Goal: Task Accomplishment & Management: Manage account settings

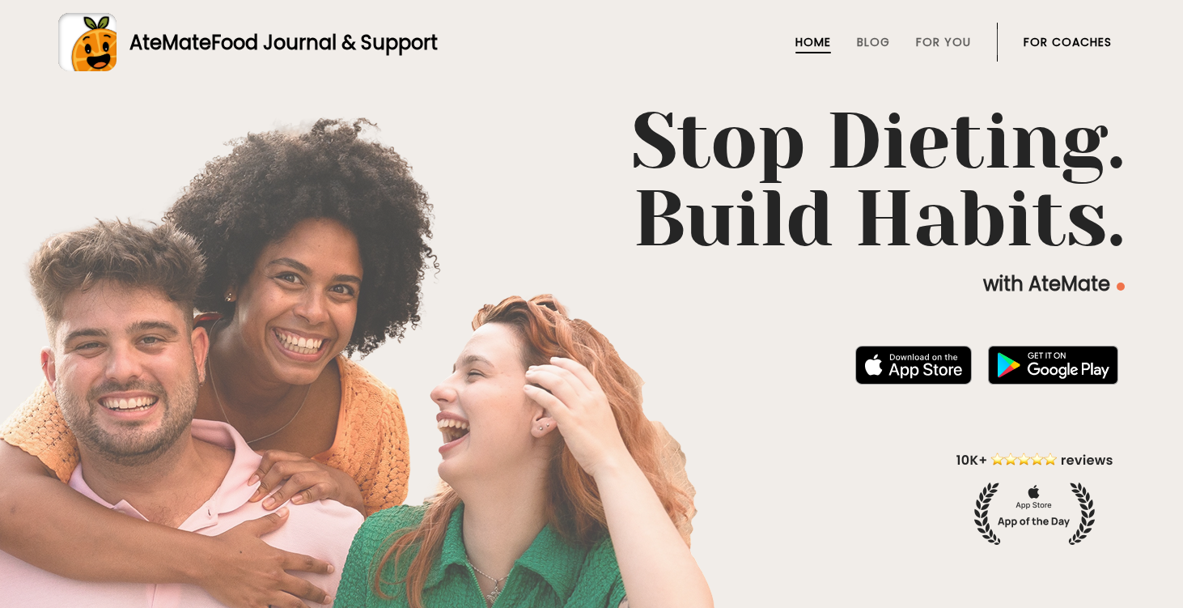
click at [1058, 38] on link "For Coaches" at bounding box center [1068, 42] width 88 height 13
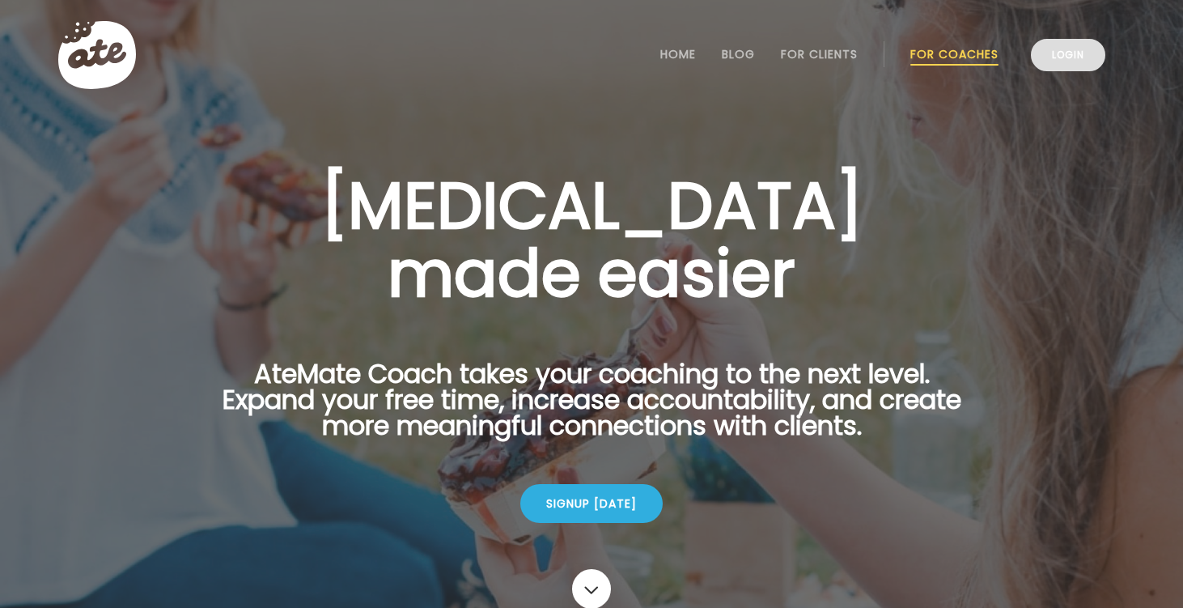
click at [1070, 50] on link "Login" at bounding box center [1068, 55] width 74 height 32
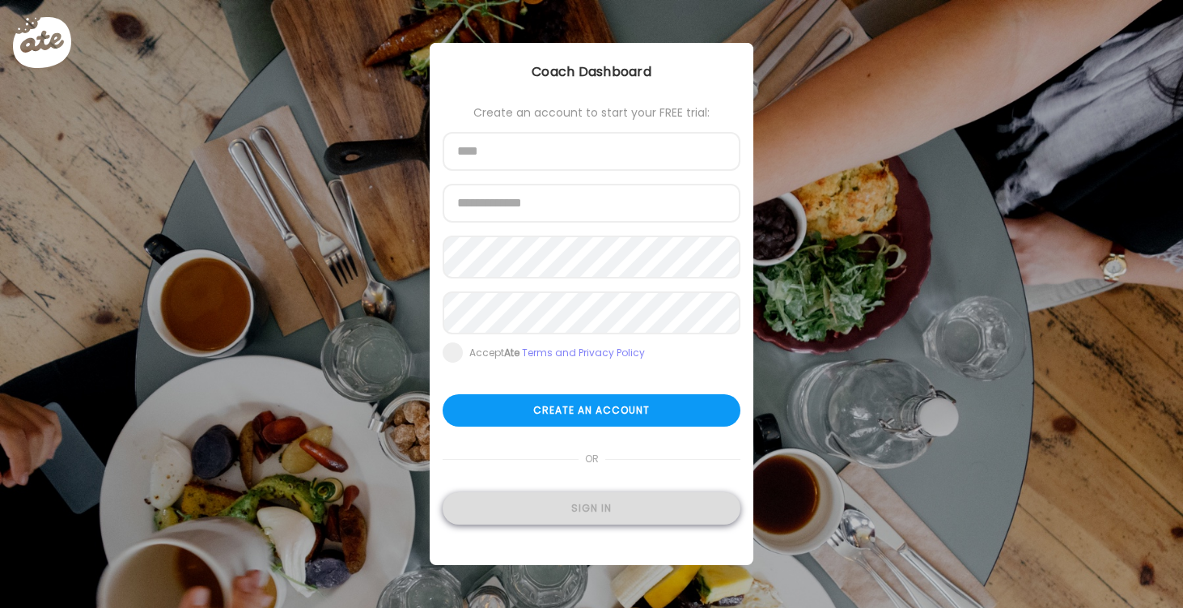
click at [644, 503] on div "Sign in" at bounding box center [592, 508] width 298 height 32
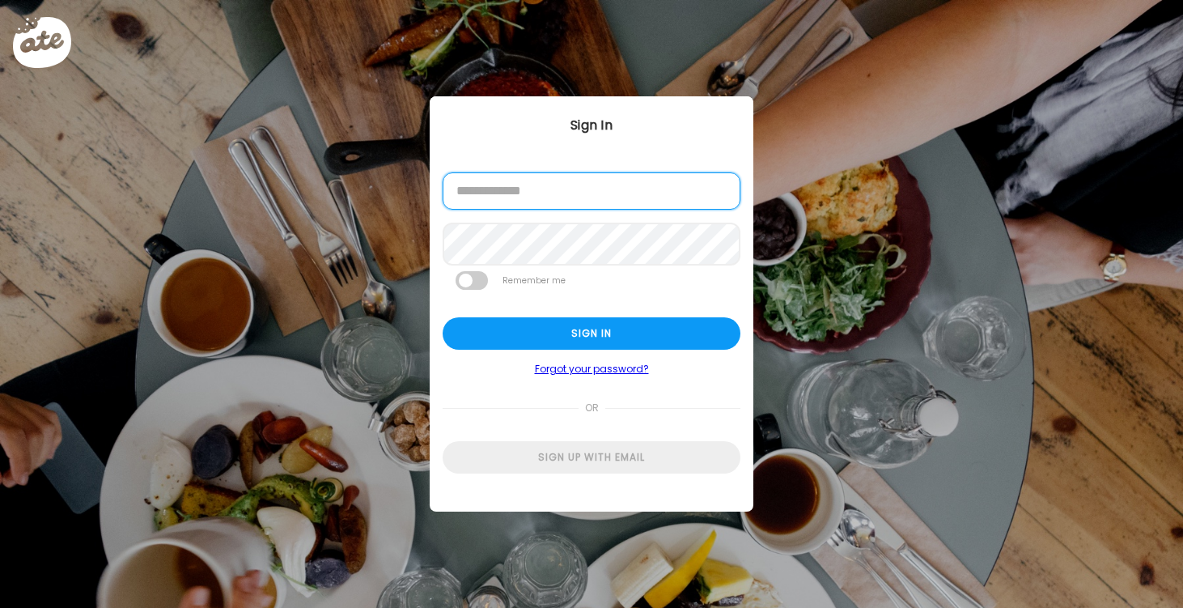
type input "**********"
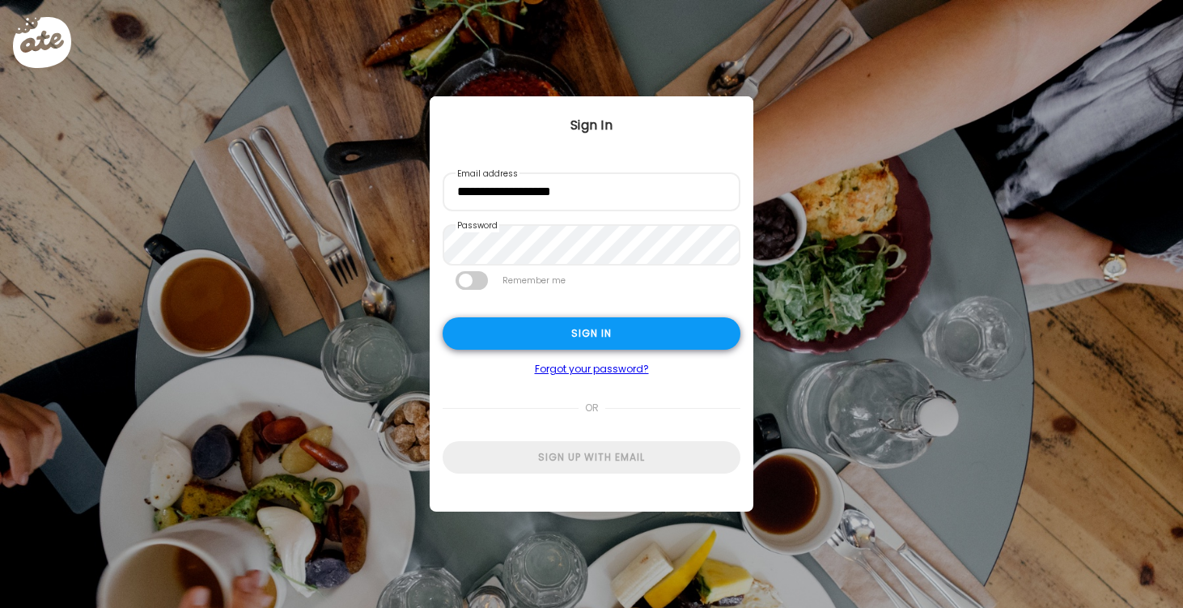
click at [596, 342] on div "Sign in" at bounding box center [592, 333] width 298 height 32
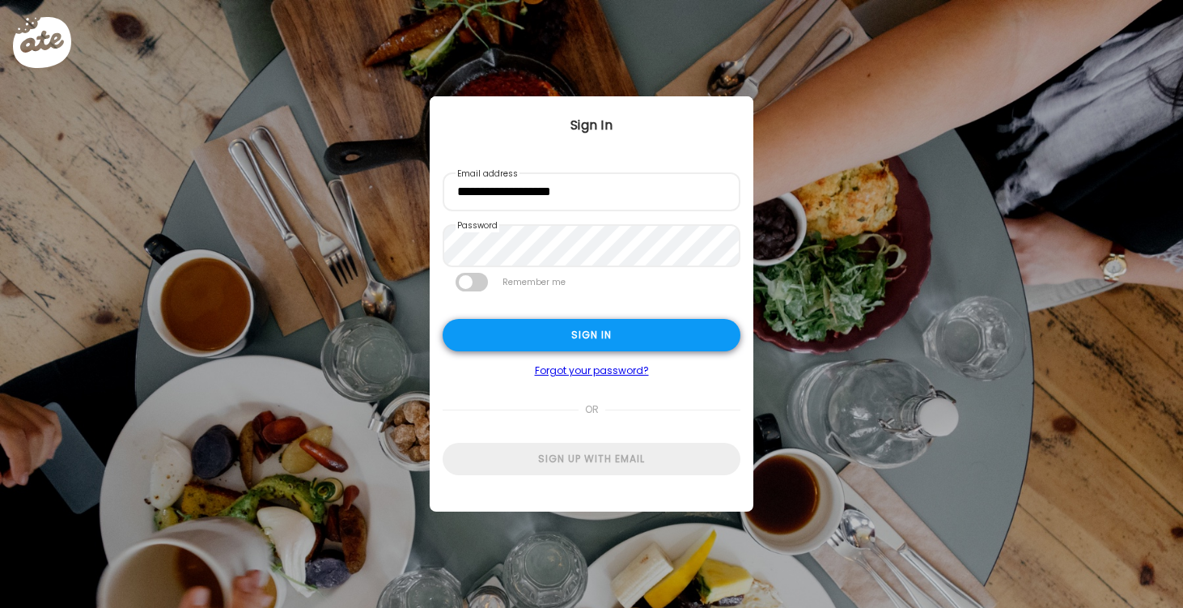
type textarea "**********"
type input "*********"
type input "**********"
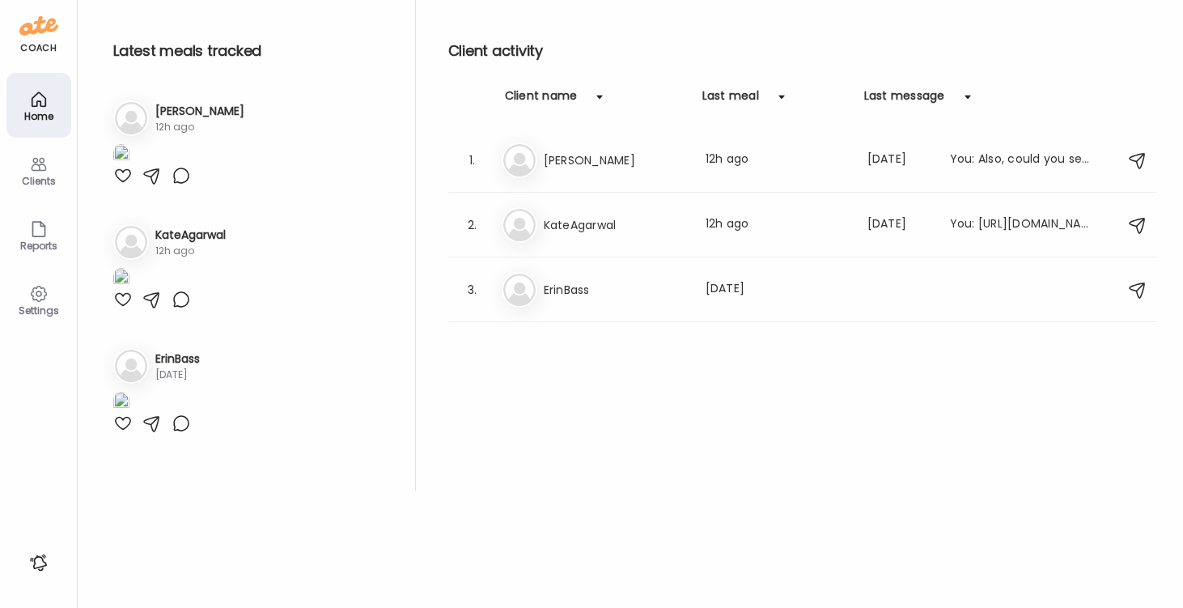
click at [119, 185] on div at bounding box center [122, 175] width 19 height 19
click at [554, 223] on h3 "KateAgarwal" at bounding box center [615, 224] width 142 height 19
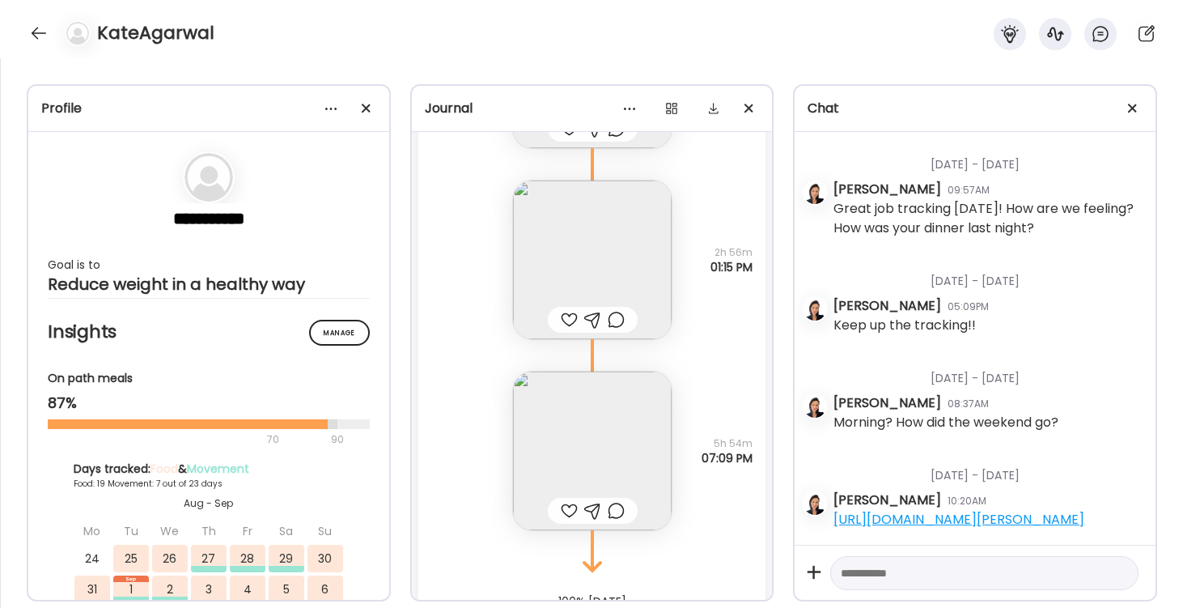
scroll to position [42509, 0]
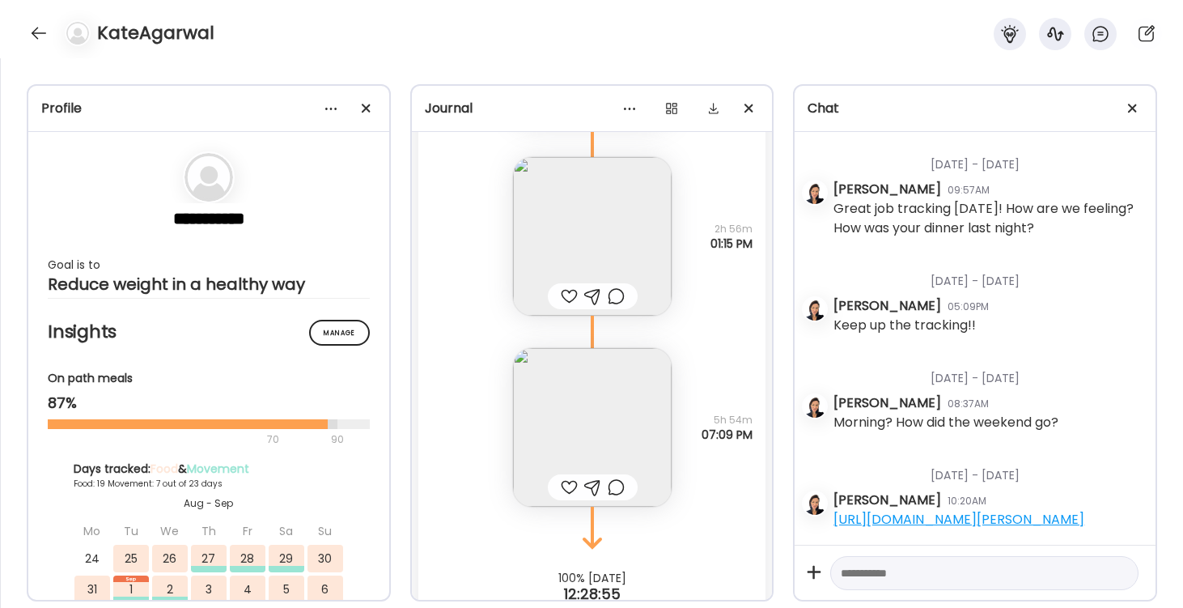
click at [594, 420] on img at bounding box center [592, 427] width 159 height 159
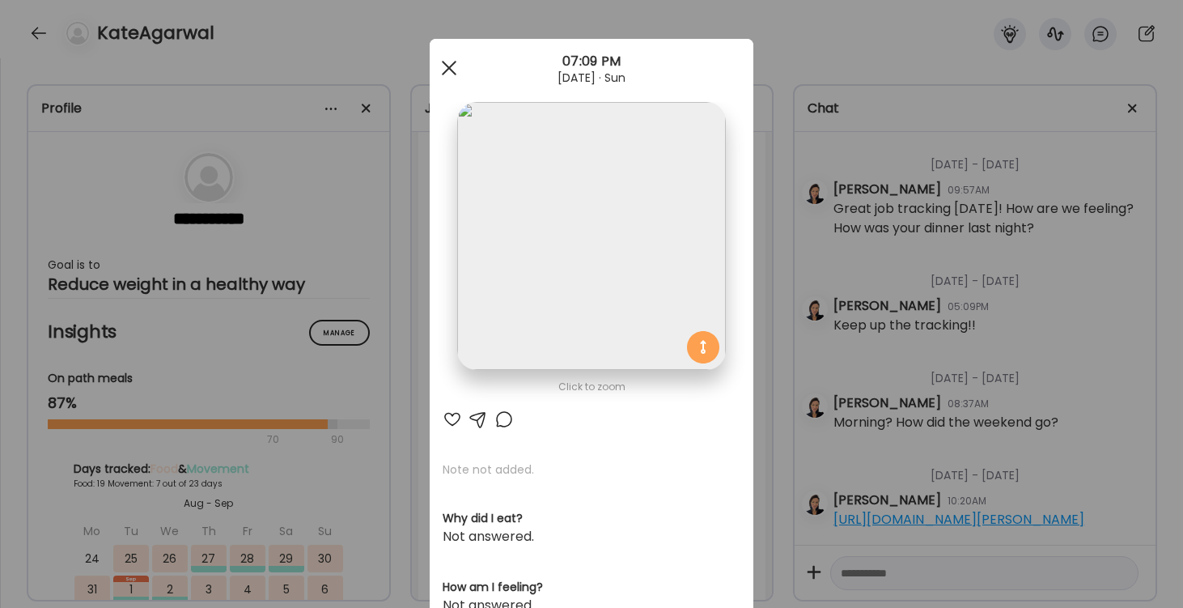
click at [451, 66] on span at bounding box center [449, 68] width 15 height 15
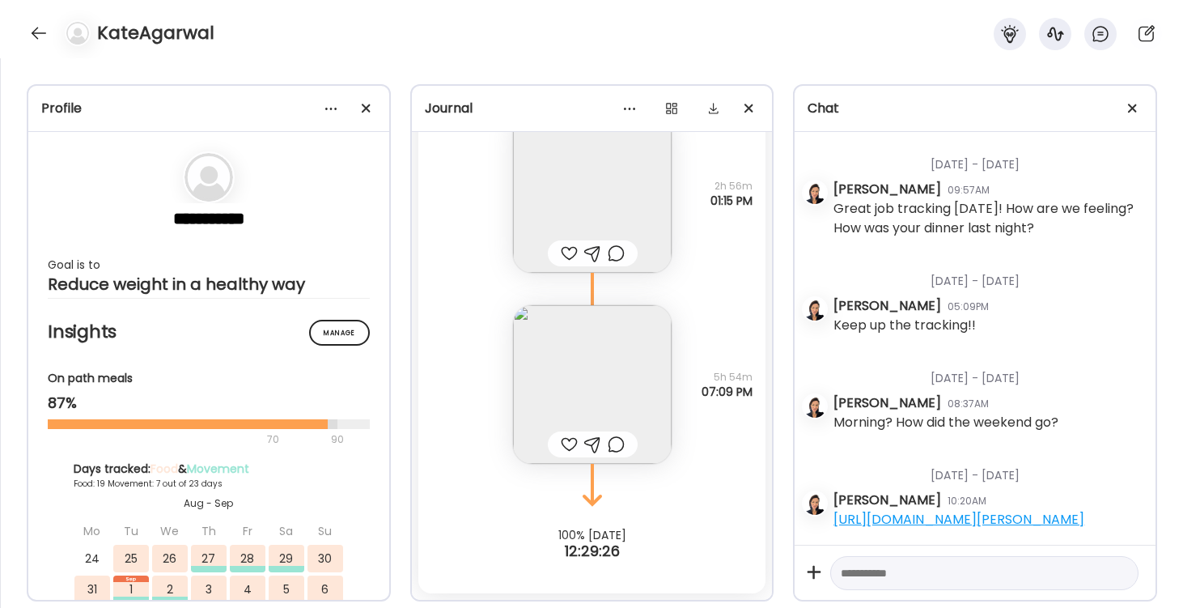
scroll to position [42552, 0]
click at [592, 371] on img at bounding box center [592, 384] width 159 height 159
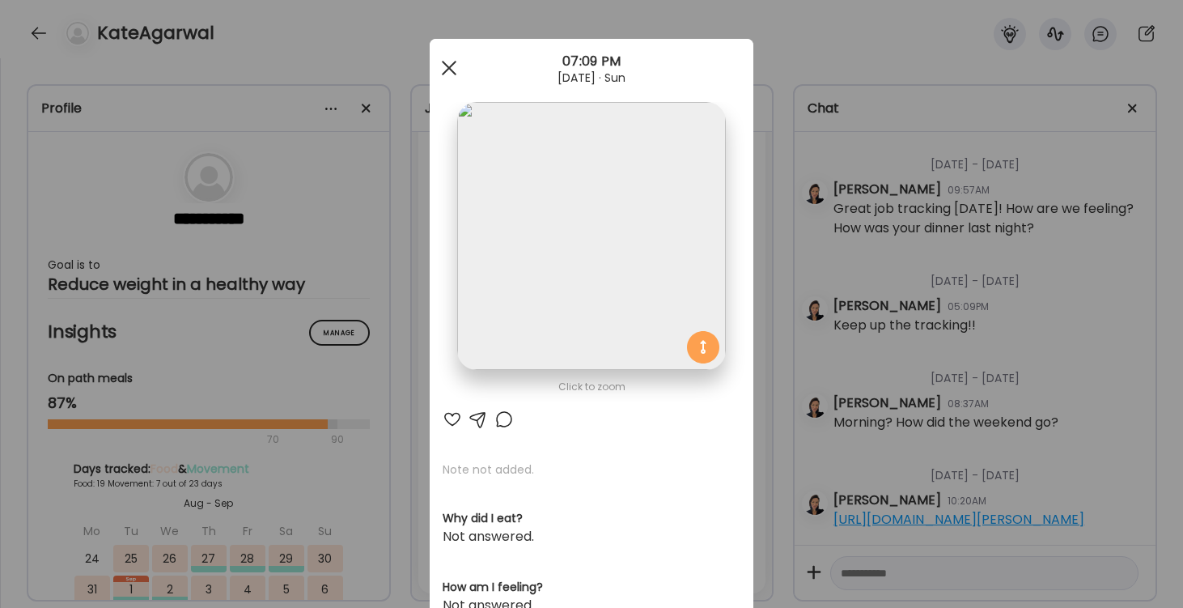
click at [448, 66] on span at bounding box center [449, 68] width 15 height 15
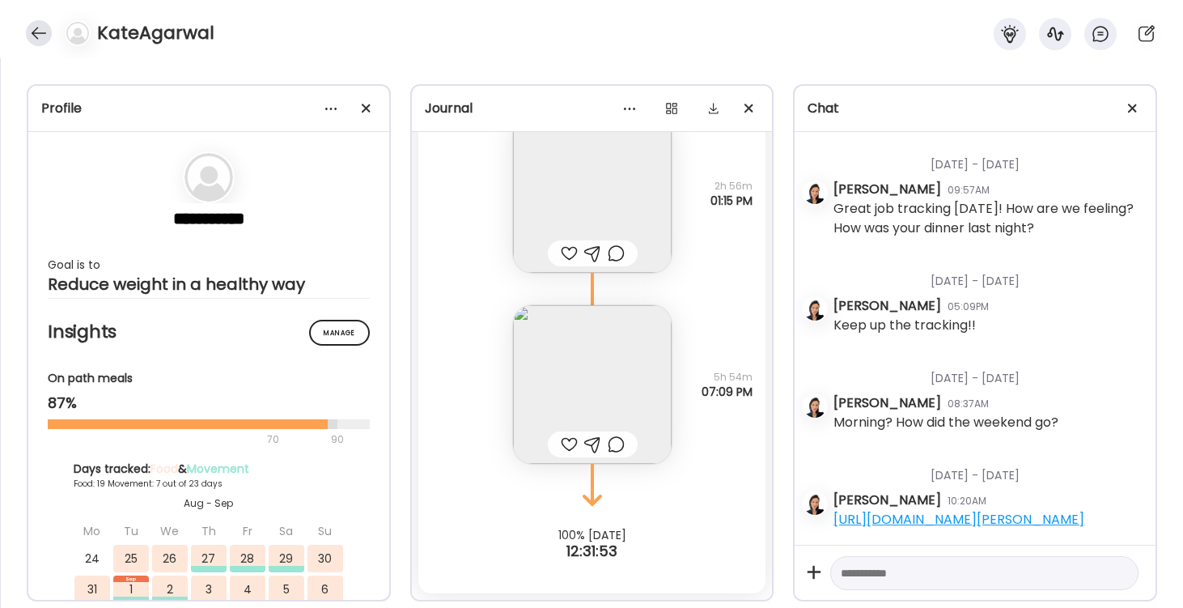
click at [46, 33] on div at bounding box center [39, 33] width 26 height 26
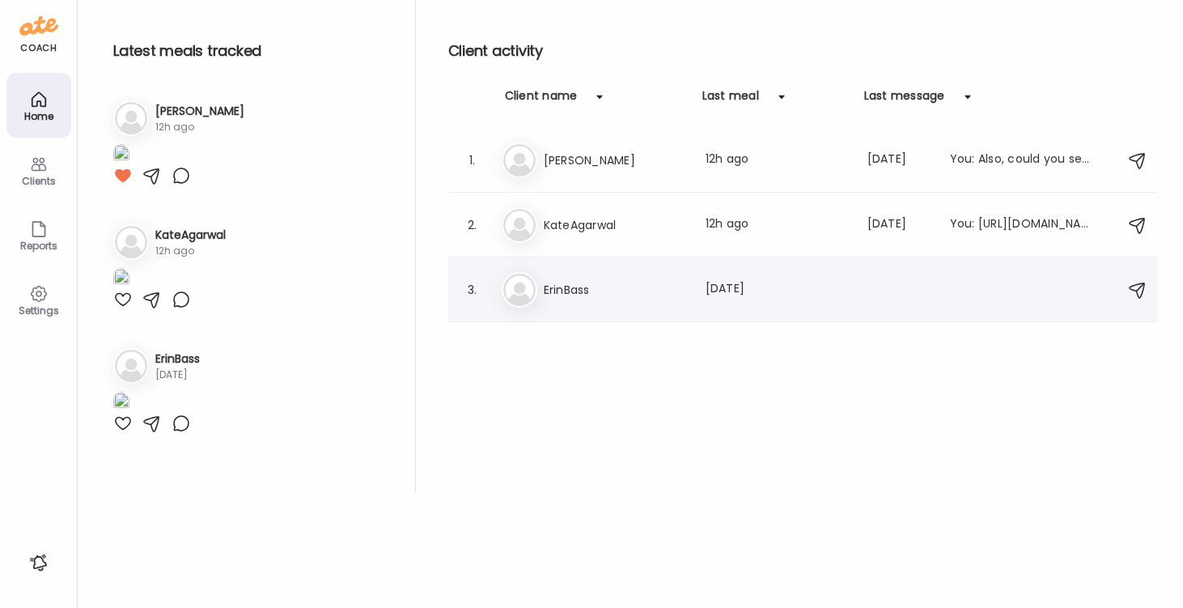
click at [562, 288] on h3 "ErinBass" at bounding box center [615, 289] width 142 height 19
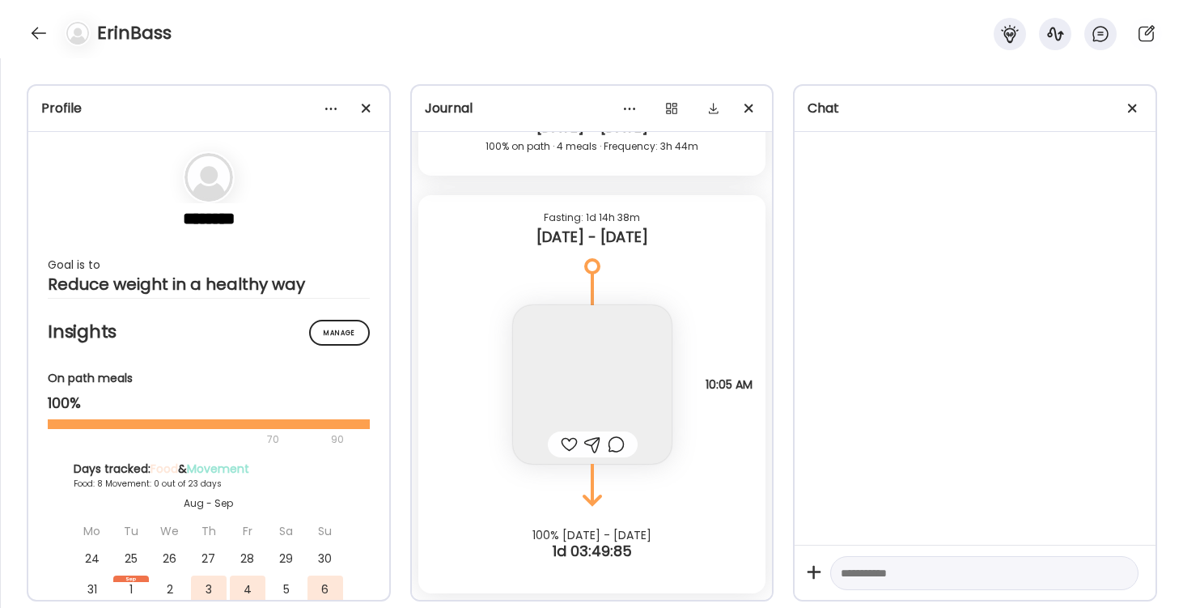
scroll to position [12681, 0]
click at [562, 444] on div at bounding box center [569, 444] width 17 height 19
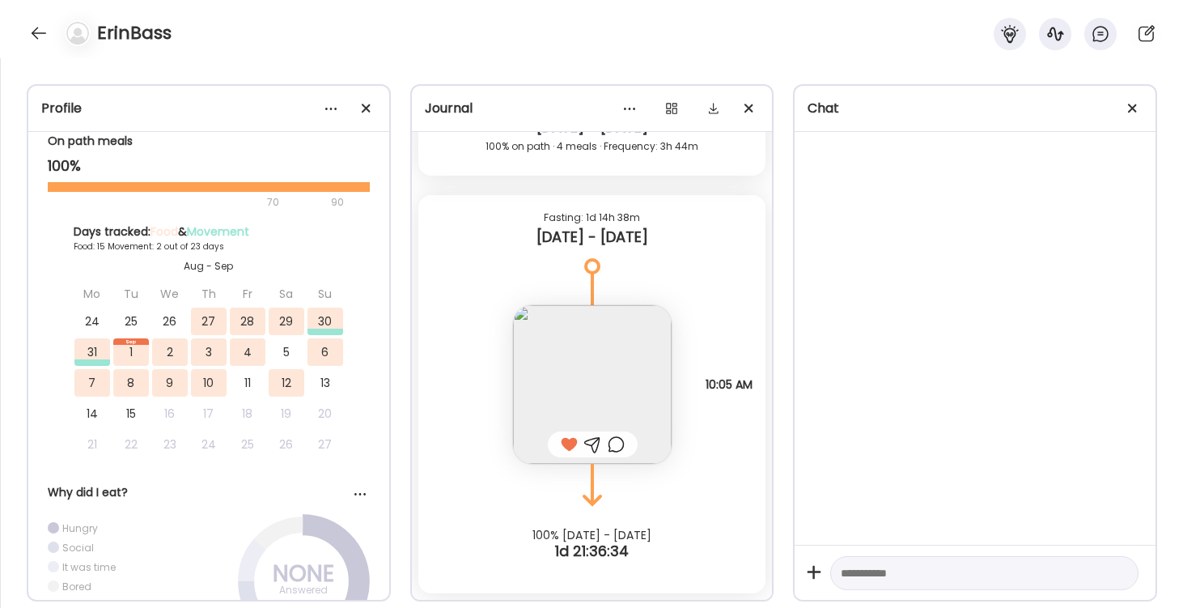
scroll to position [234, 0]
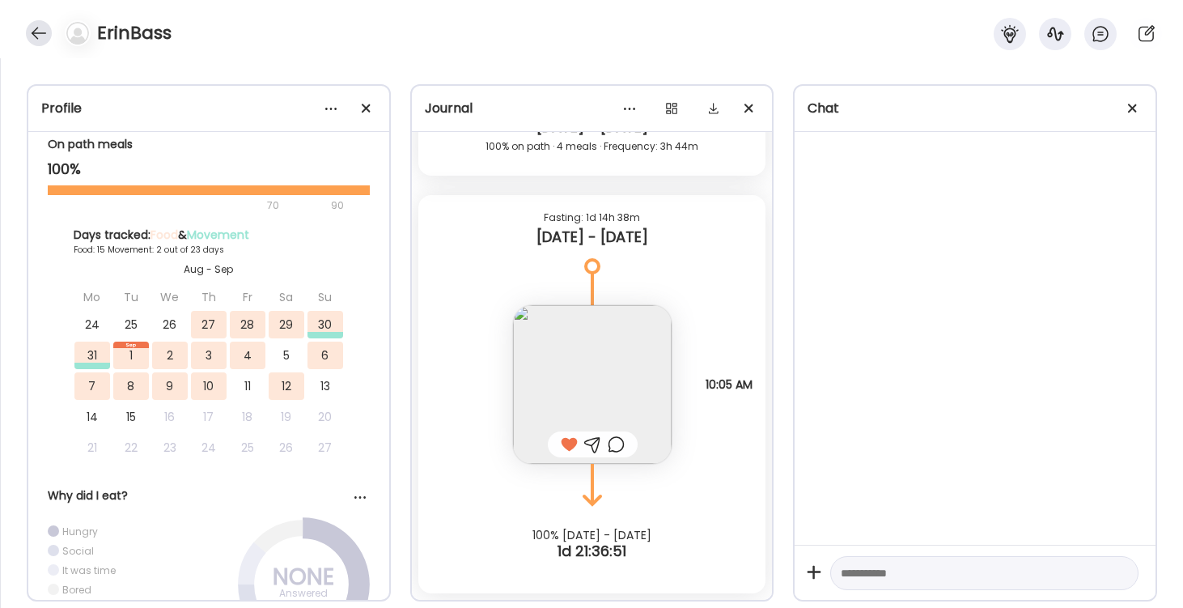
click at [40, 32] on div at bounding box center [39, 33] width 26 height 26
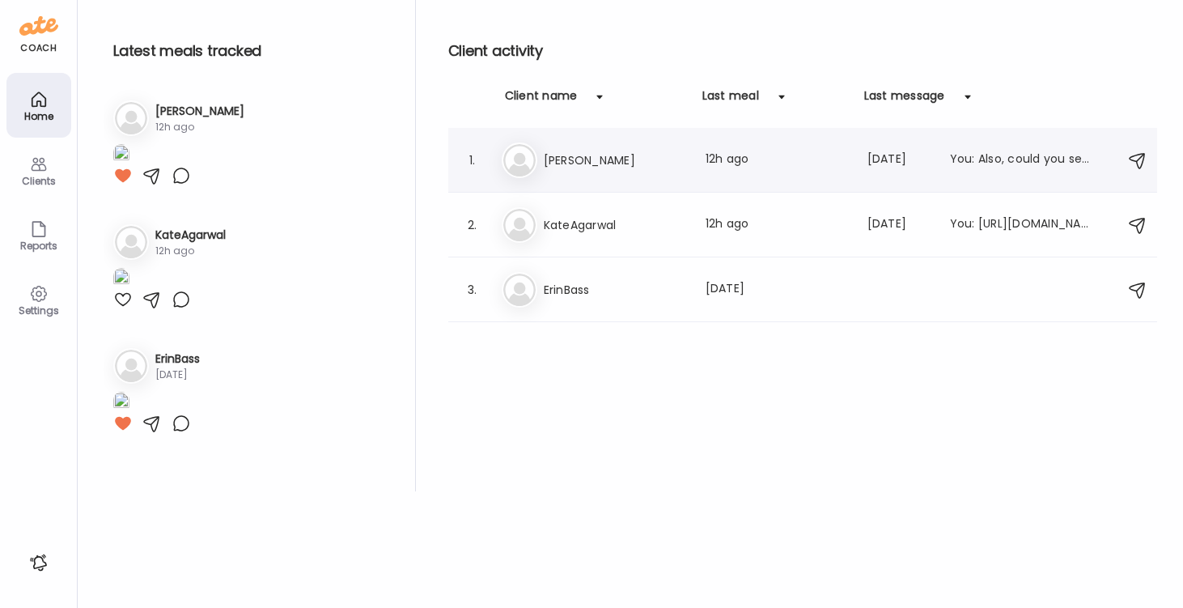
click at [566, 159] on h3 "[PERSON_NAME]" at bounding box center [615, 160] width 142 height 19
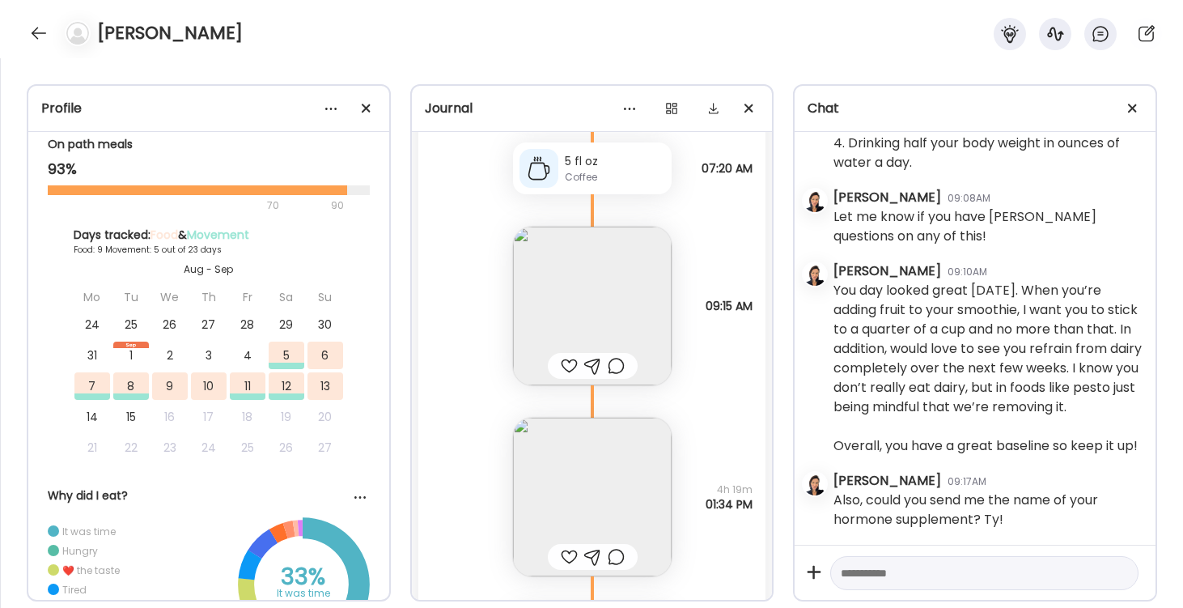
scroll to position [14948, 0]
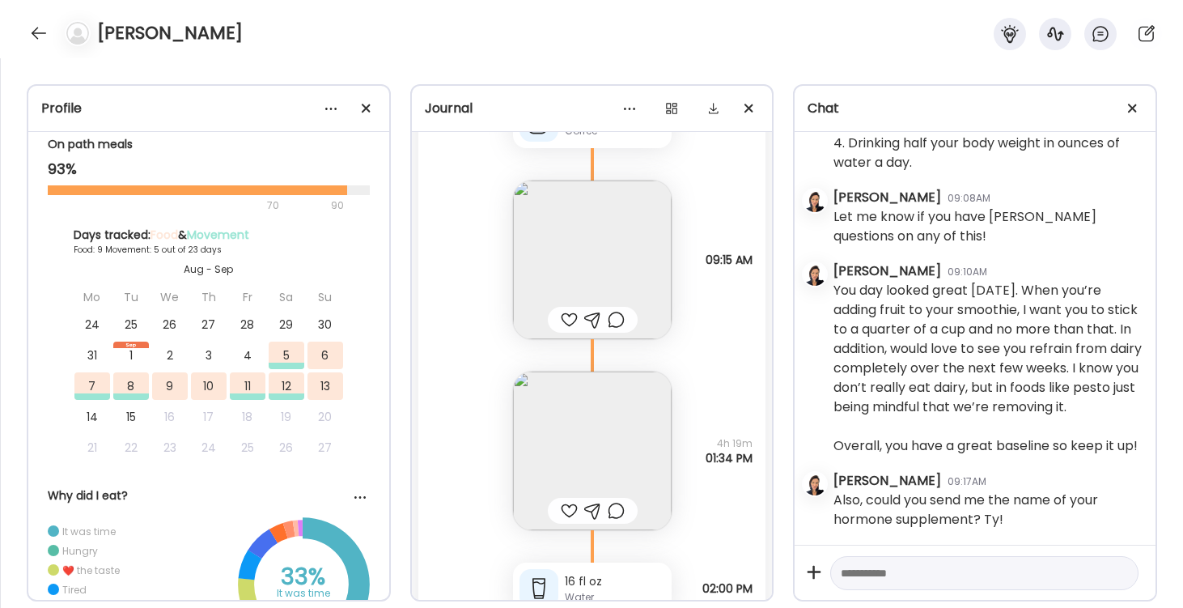
click at [597, 262] on img at bounding box center [592, 259] width 159 height 159
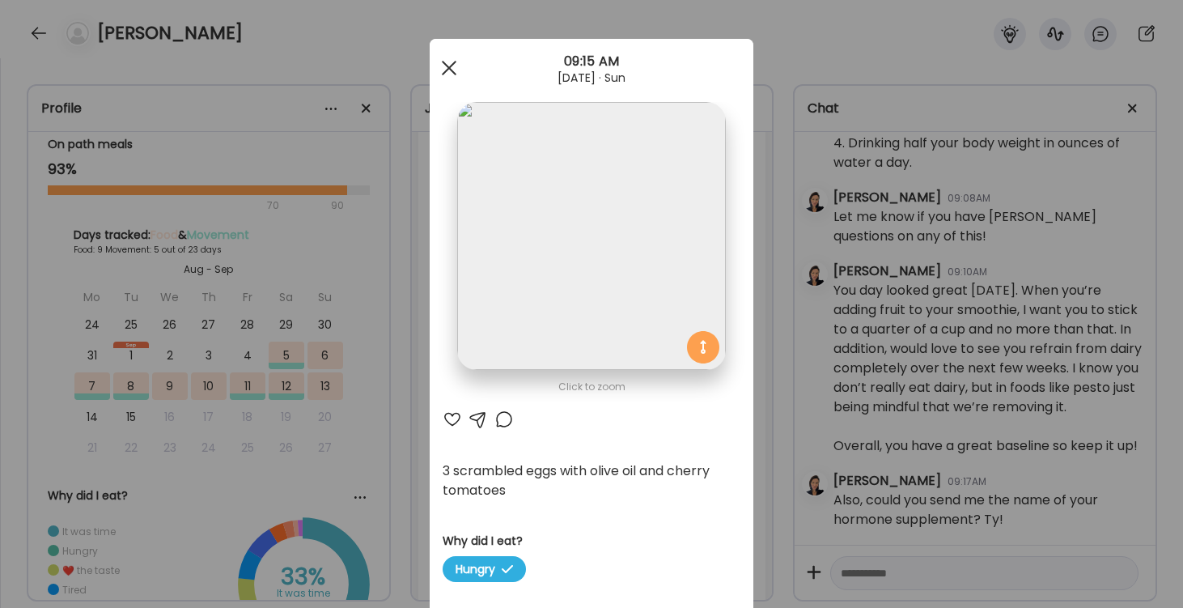
click at [447, 70] on span at bounding box center [449, 68] width 15 height 15
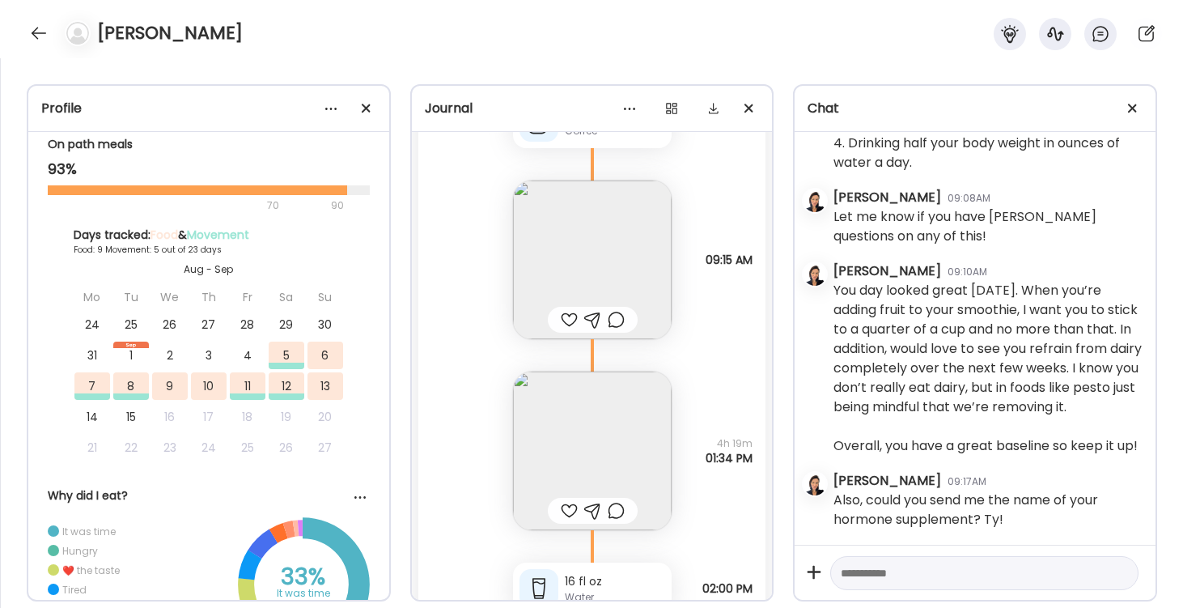
scroll to position [15030, 0]
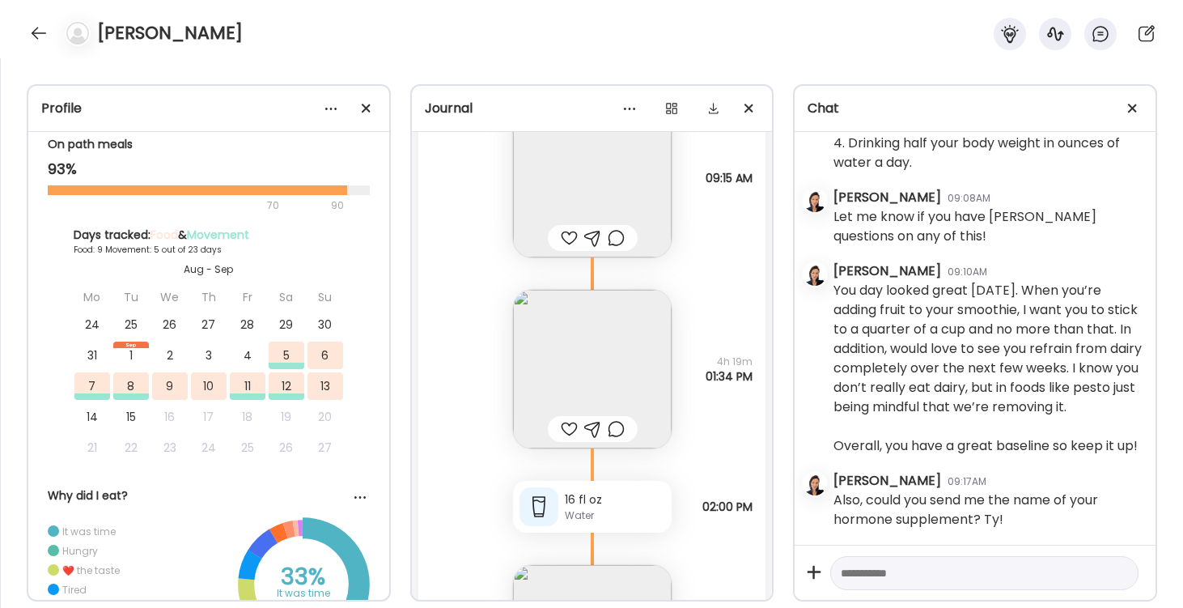
click at [596, 367] on img at bounding box center [592, 369] width 159 height 159
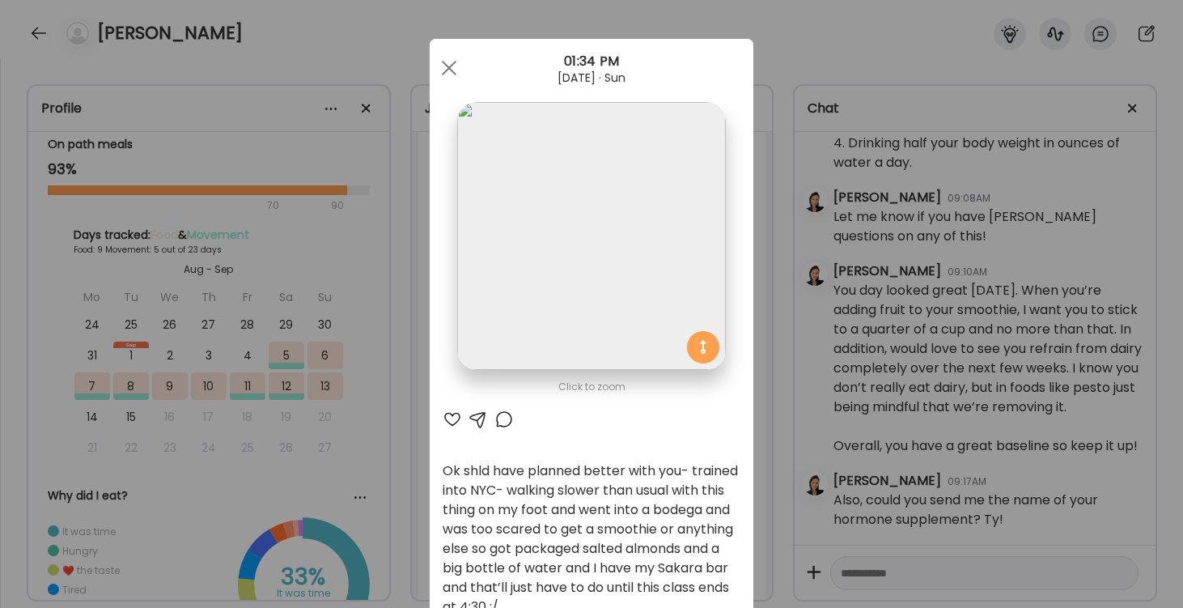
scroll to position [0, 0]
click at [448, 62] on div at bounding box center [449, 68] width 32 height 32
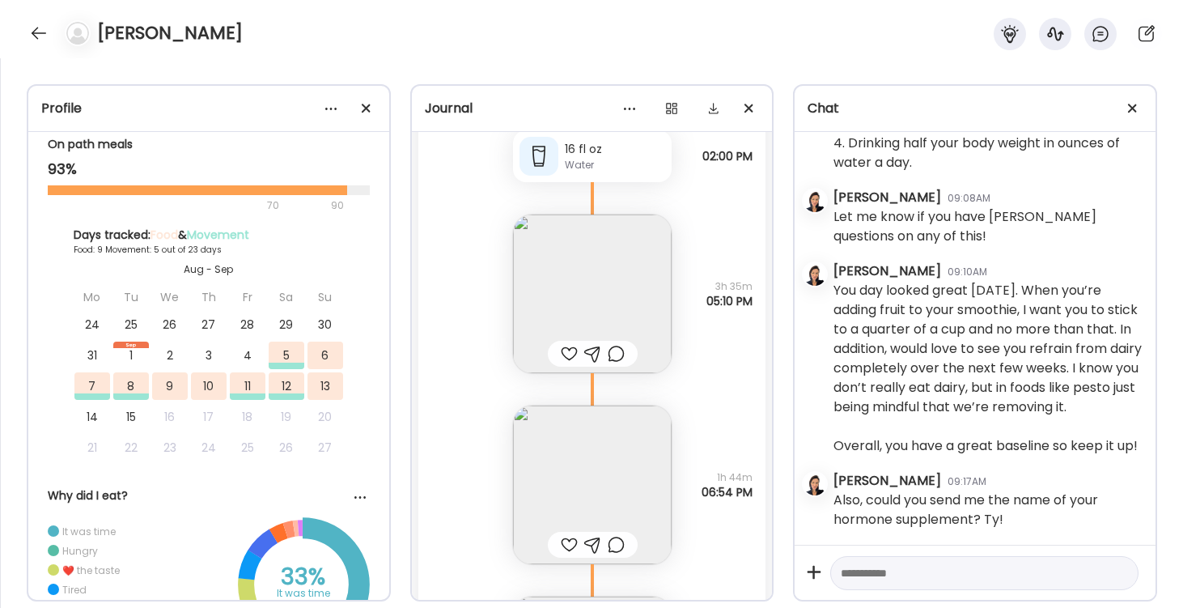
scroll to position [15412, 0]
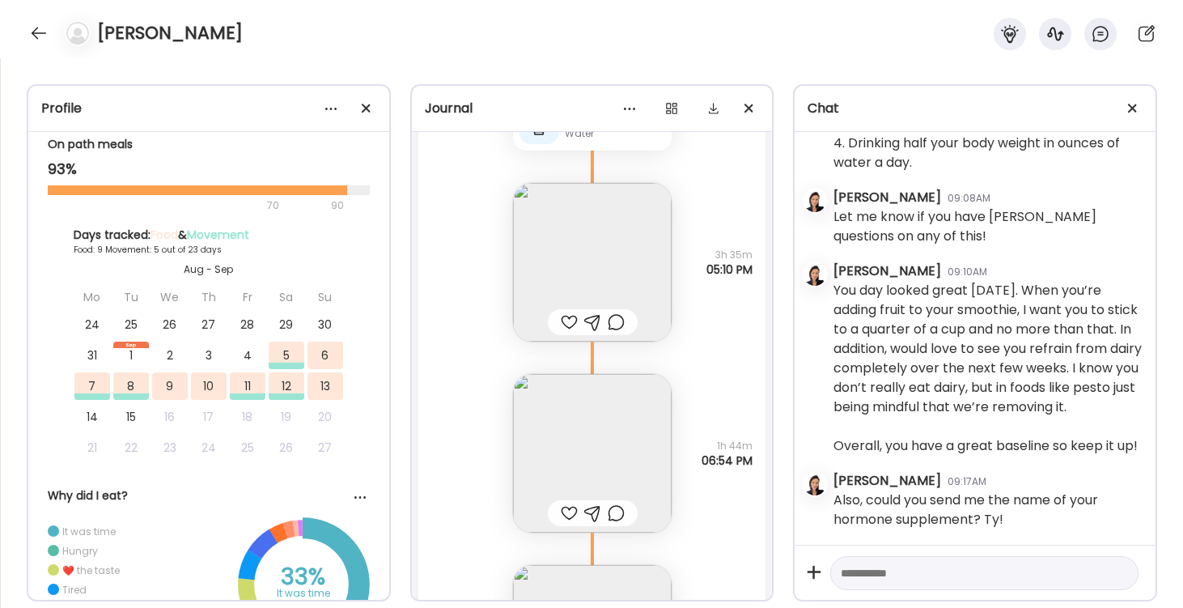
click at [598, 454] on img at bounding box center [592, 453] width 159 height 159
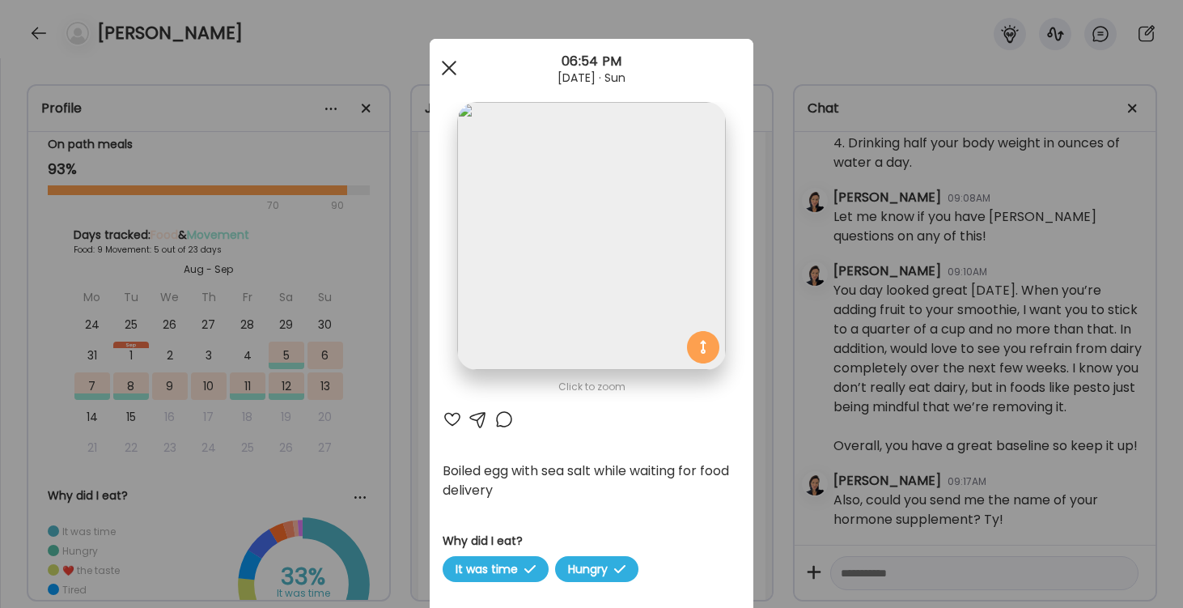
click at [449, 66] on div at bounding box center [449, 68] width 32 height 32
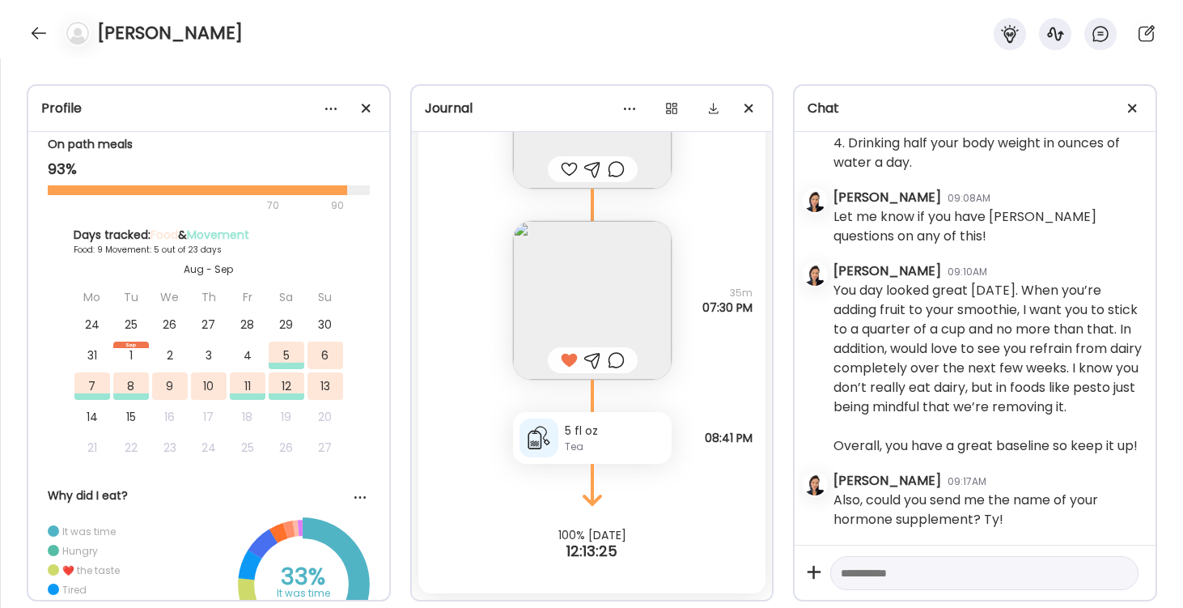
scroll to position [15756, 0]
click at [578, 306] on img at bounding box center [592, 300] width 159 height 159
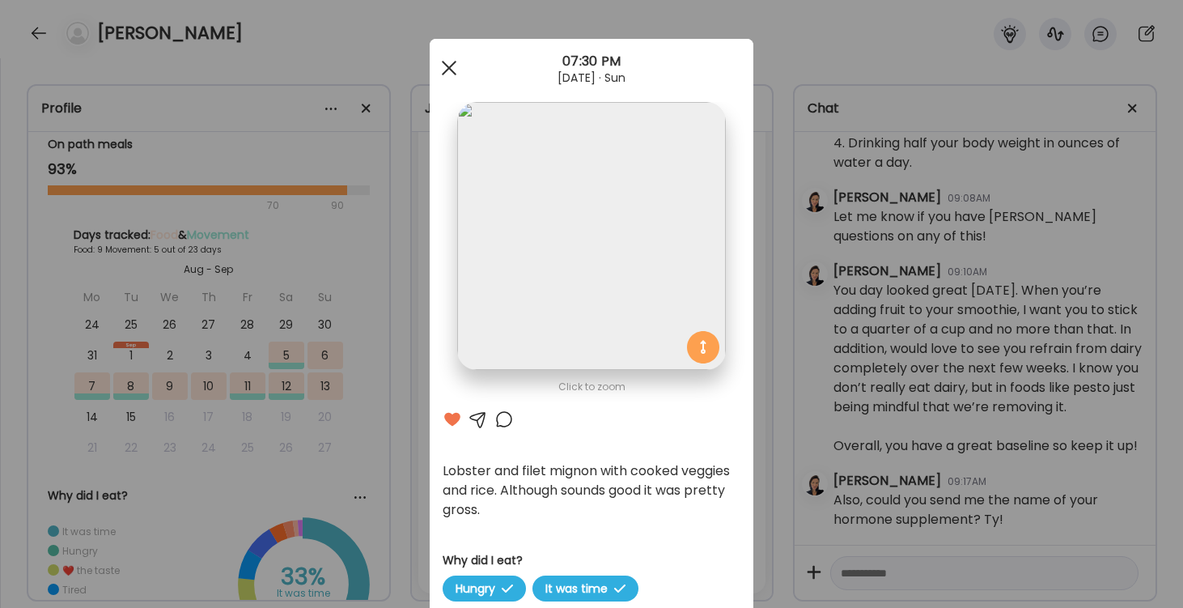
click at [446, 67] on div at bounding box center [449, 68] width 32 height 32
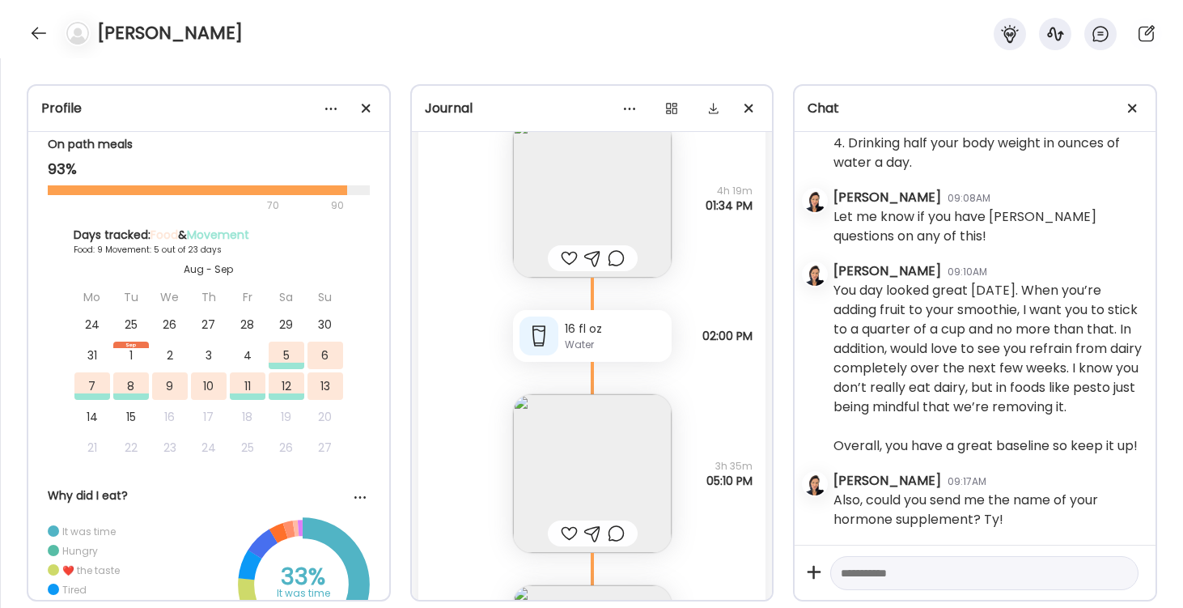
scroll to position [15196, 0]
click at [596, 209] on img at bounding box center [592, 203] width 159 height 159
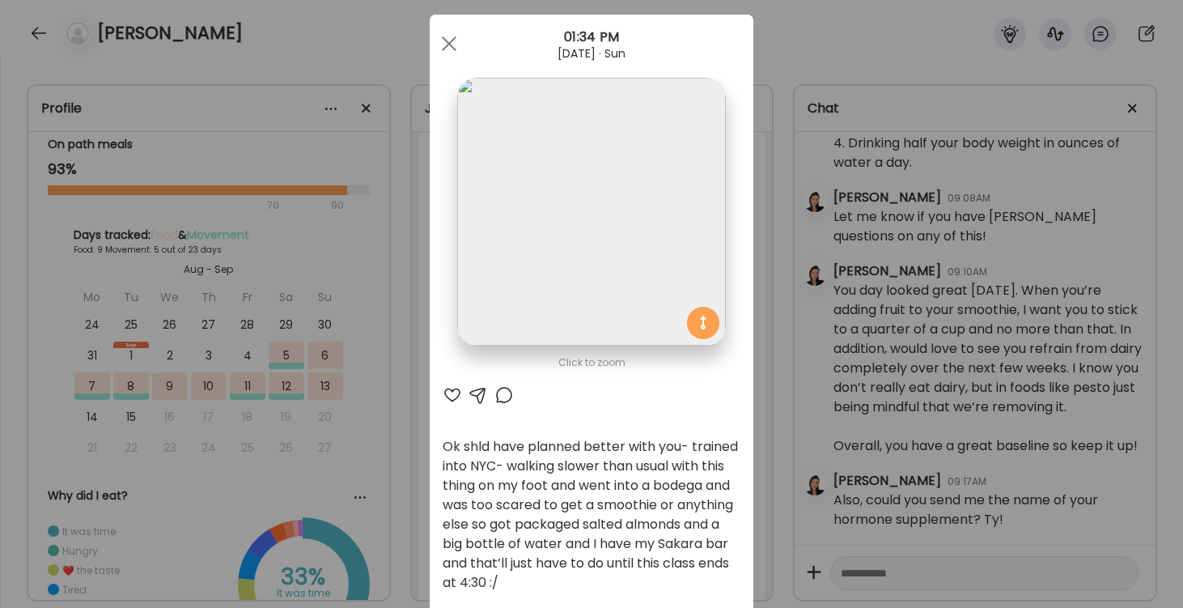
scroll to position [23, 0]
click at [447, 43] on span at bounding box center [449, 45] width 15 height 15
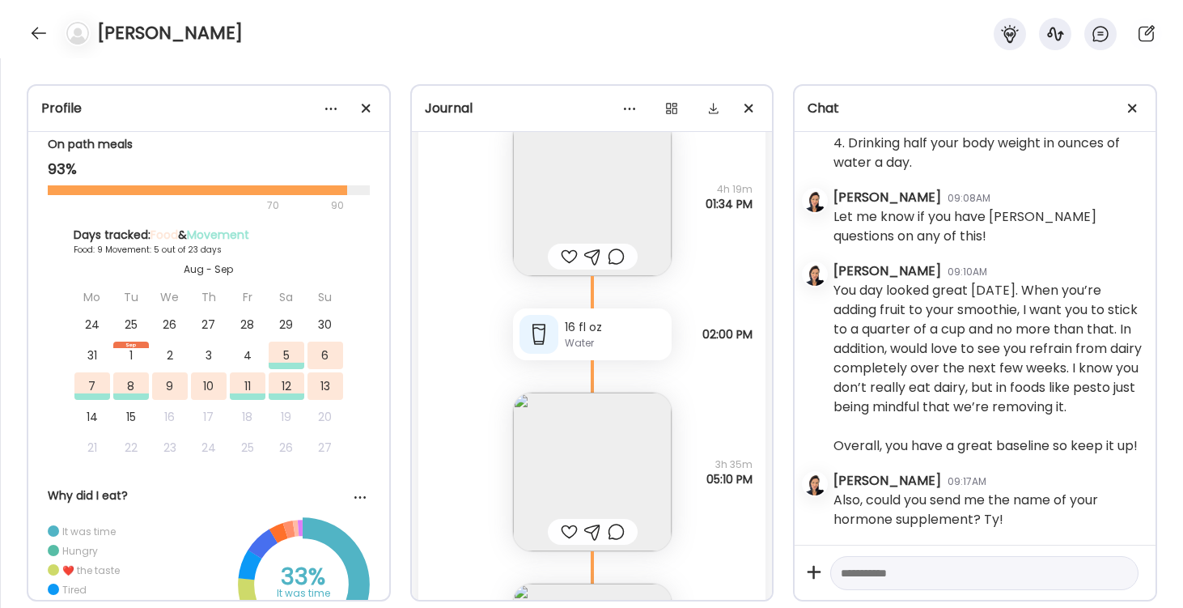
scroll to position [15190, 0]
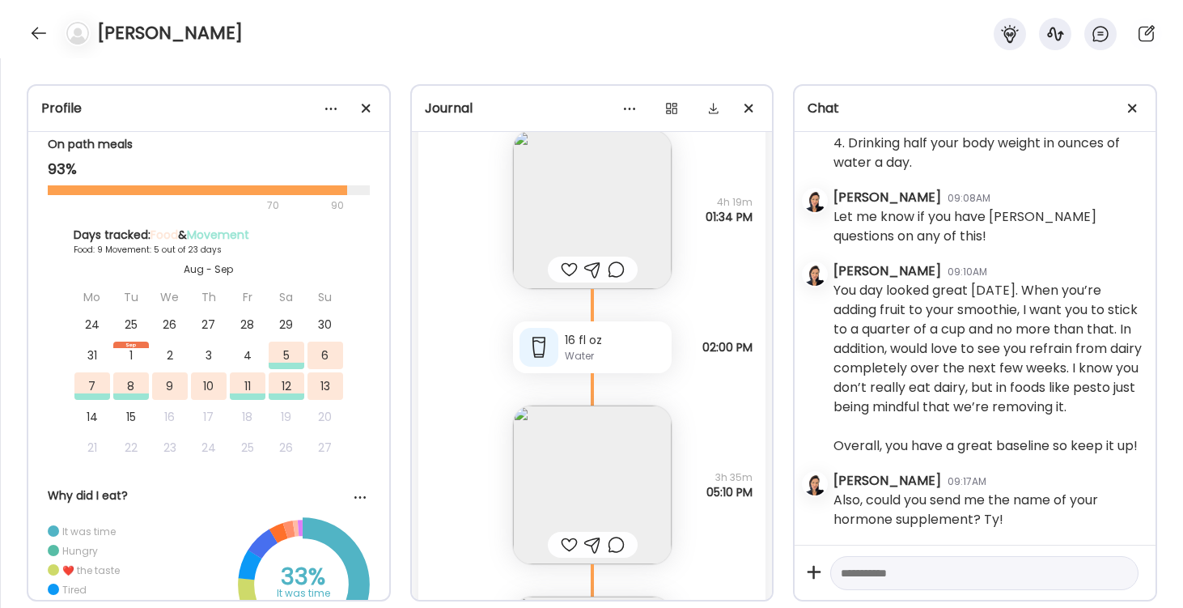
click at [592, 201] on img at bounding box center [592, 209] width 159 height 159
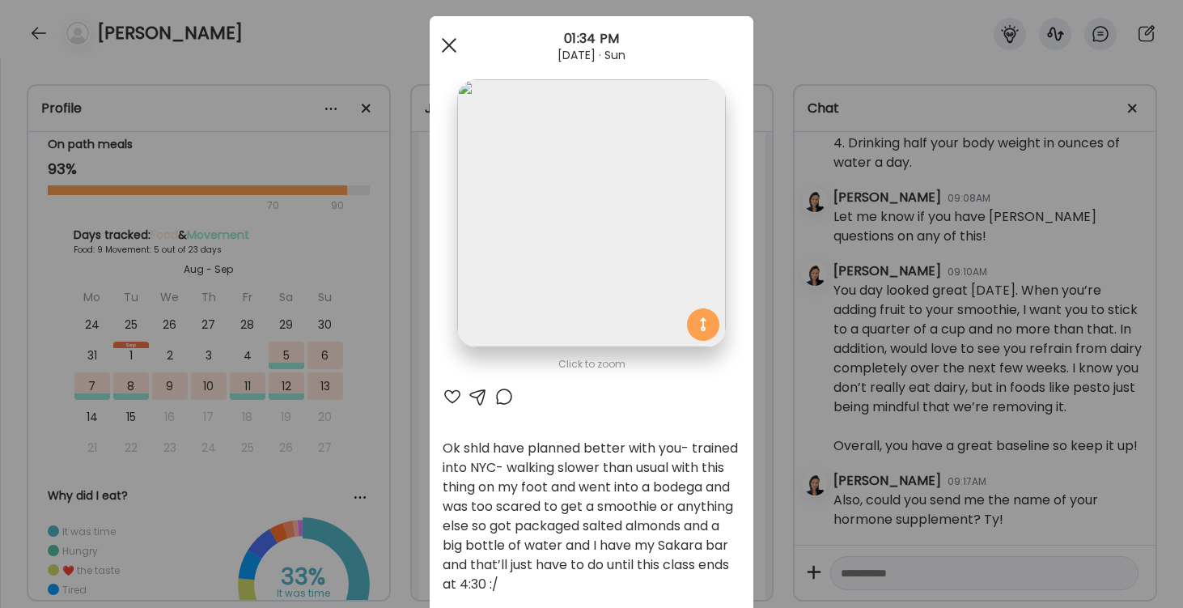
click at [445, 40] on span at bounding box center [449, 45] width 15 height 15
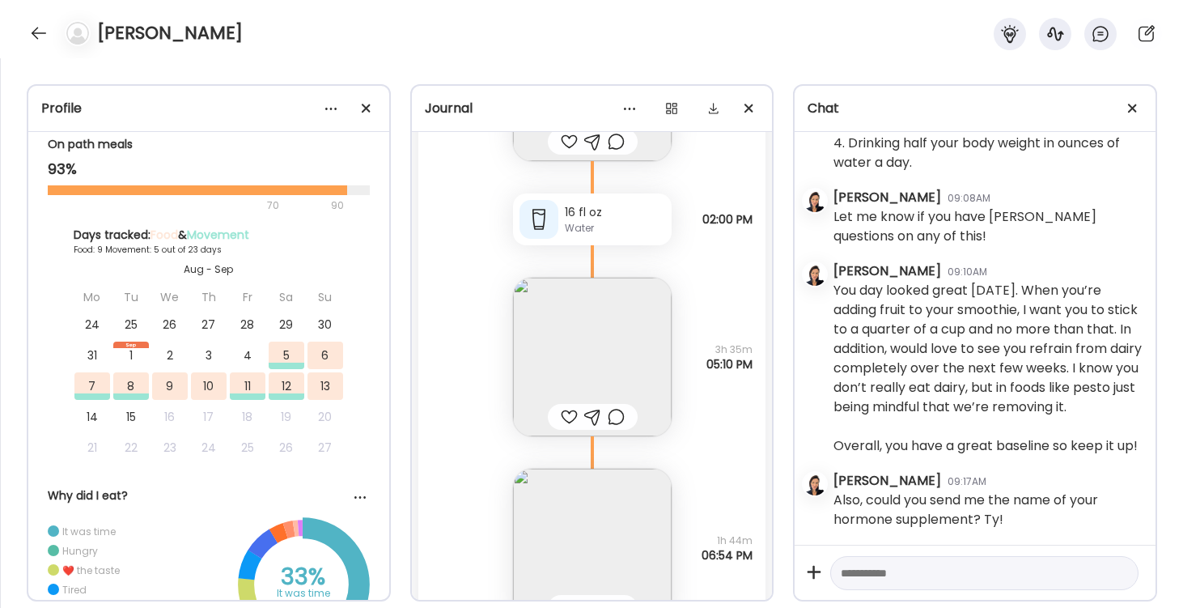
scroll to position [15315, 0]
click at [598, 565] on img at bounding box center [592, 550] width 159 height 159
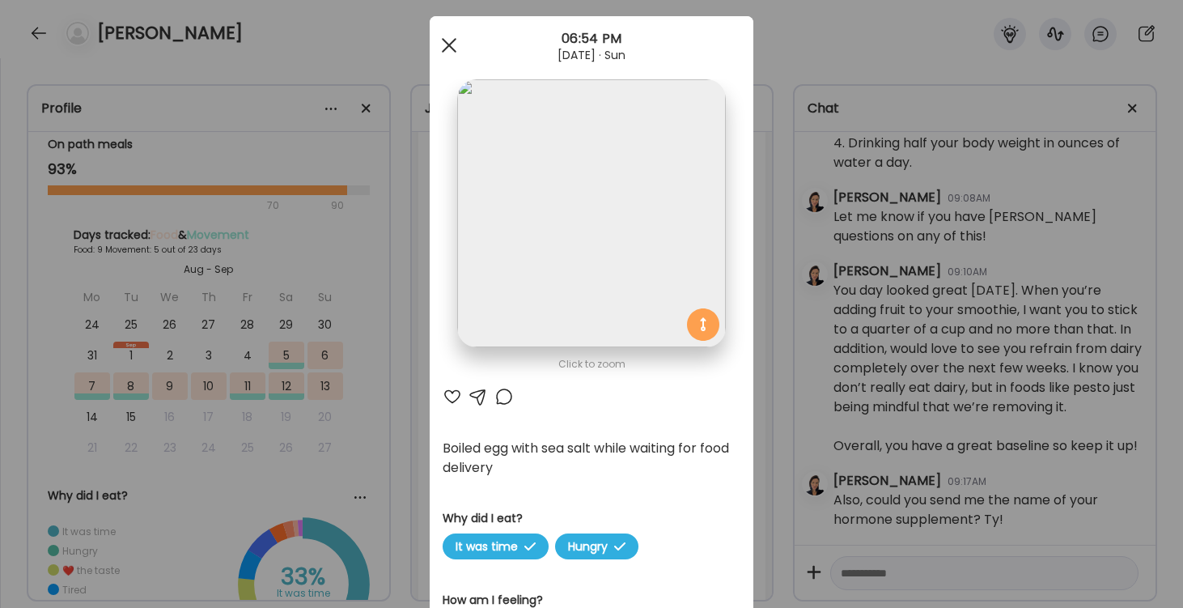
click at [451, 41] on div at bounding box center [449, 45] width 32 height 32
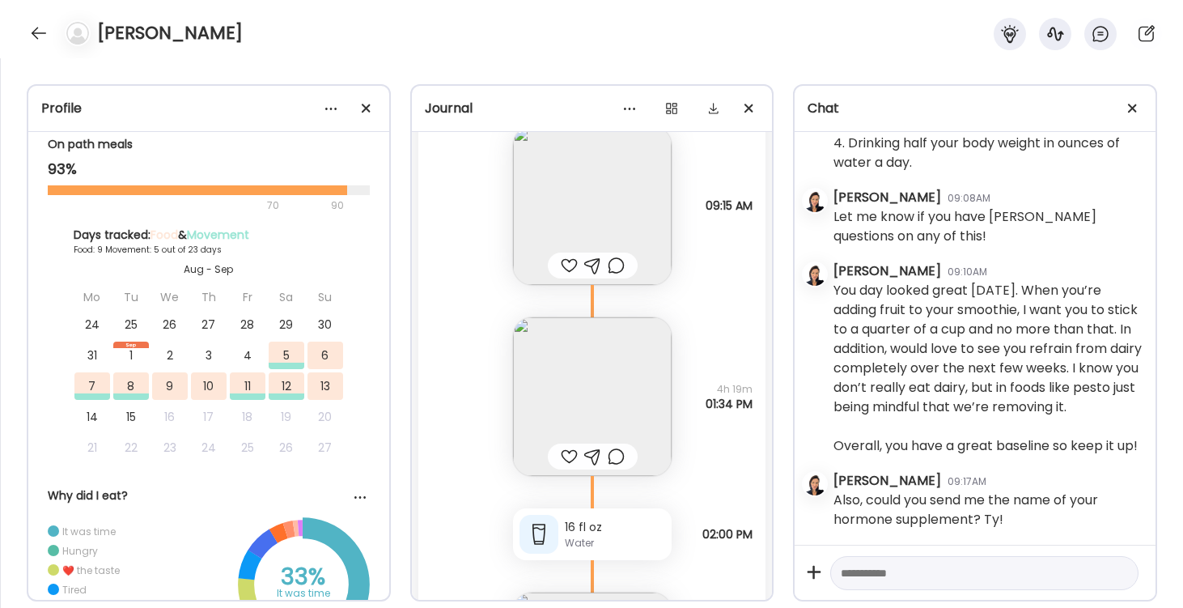
scroll to position [14798, 0]
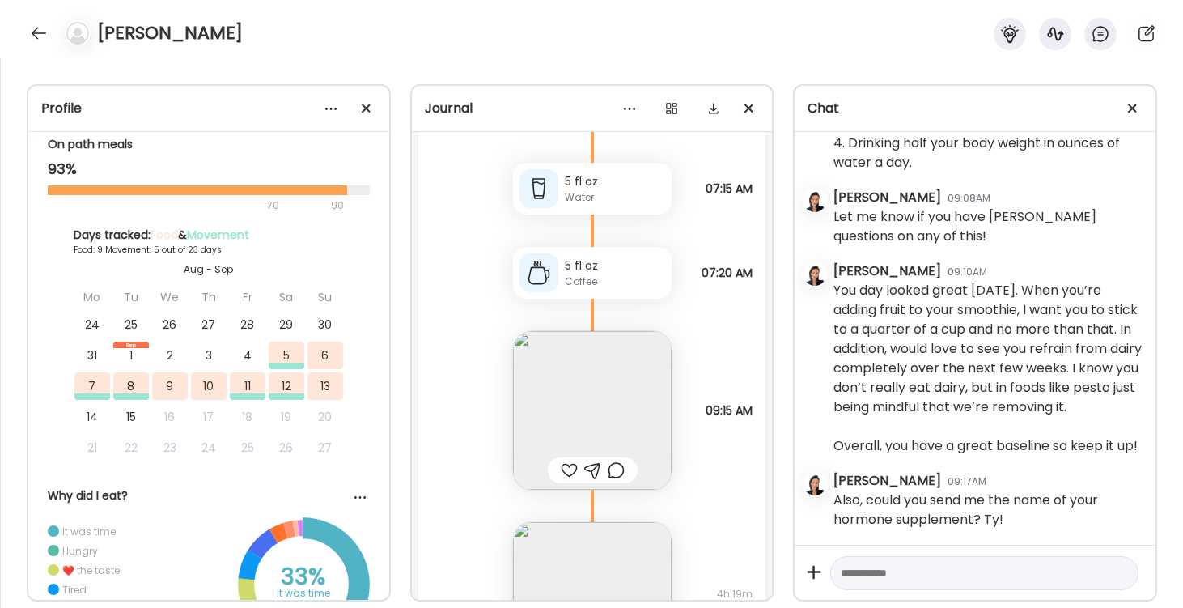
click at [634, 399] on img at bounding box center [592, 410] width 159 height 159
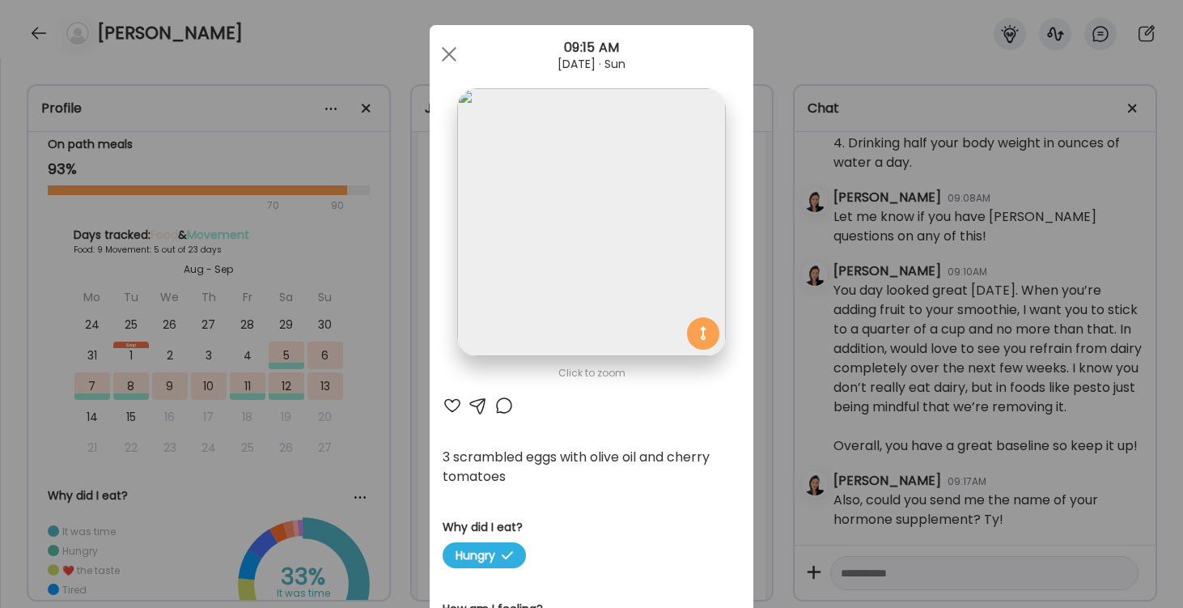
scroll to position [11, 0]
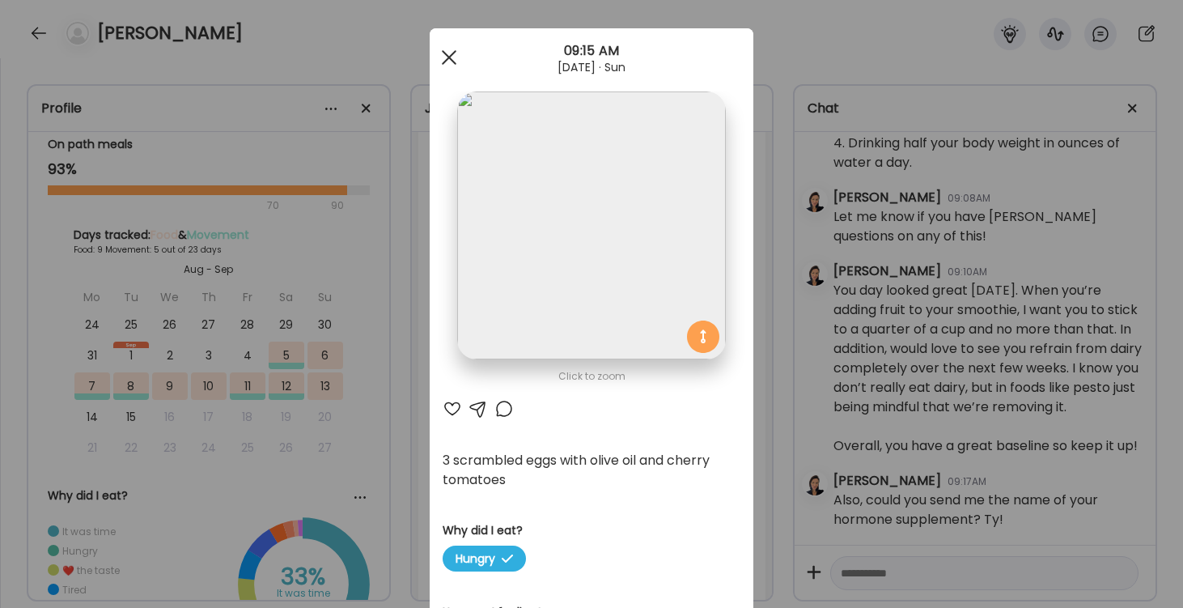
click at [451, 61] on div at bounding box center [449, 57] width 32 height 32
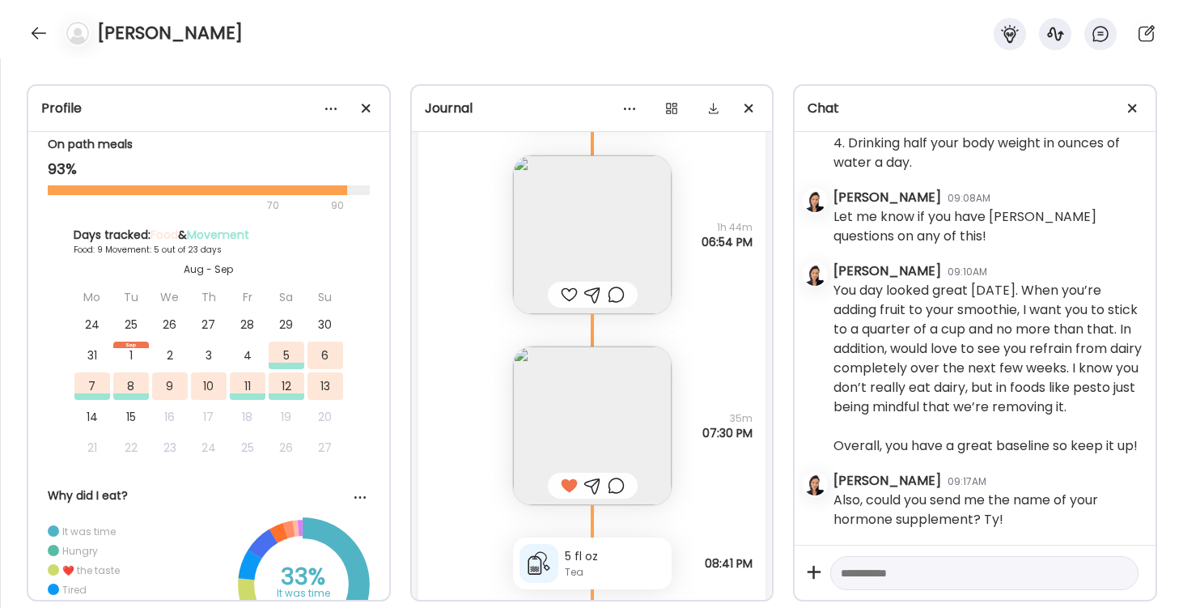
scroll to position [15665, 0]
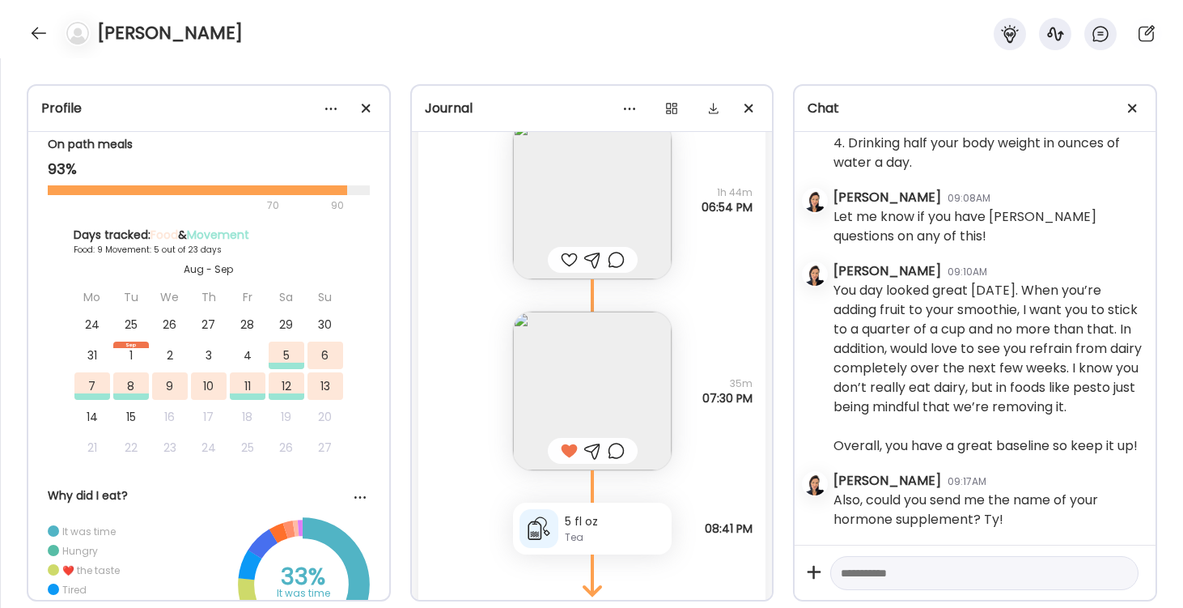
click at [596, 401] on img at bounding box center [592, 391] width 159 height 159
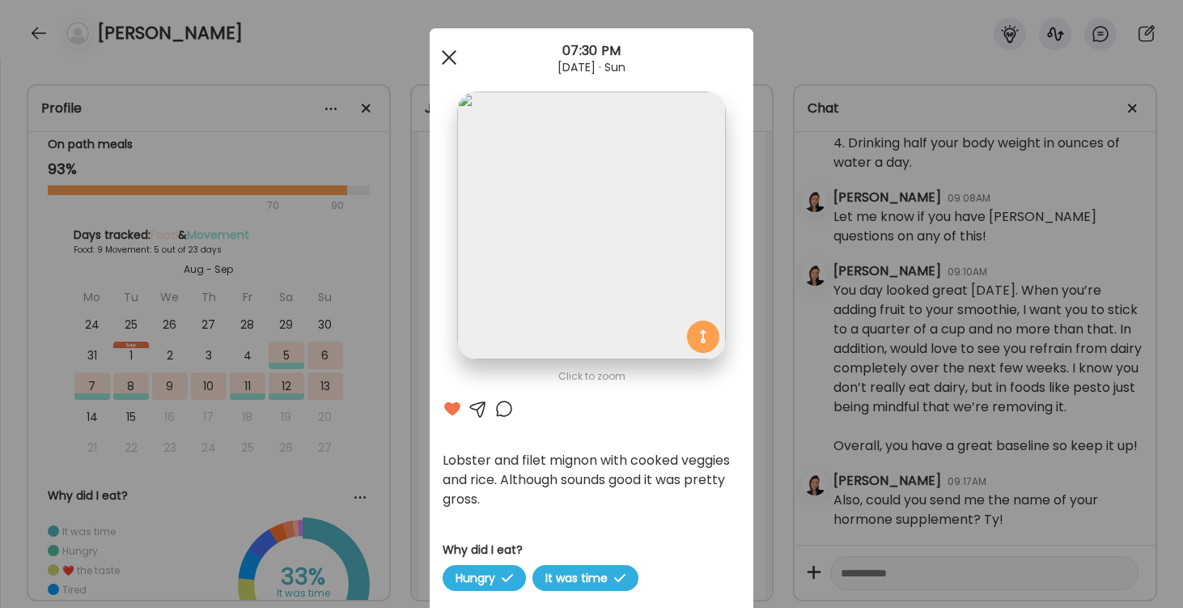
click at [446, 55] on span at bounding box center [449, 57] width 15 height 15
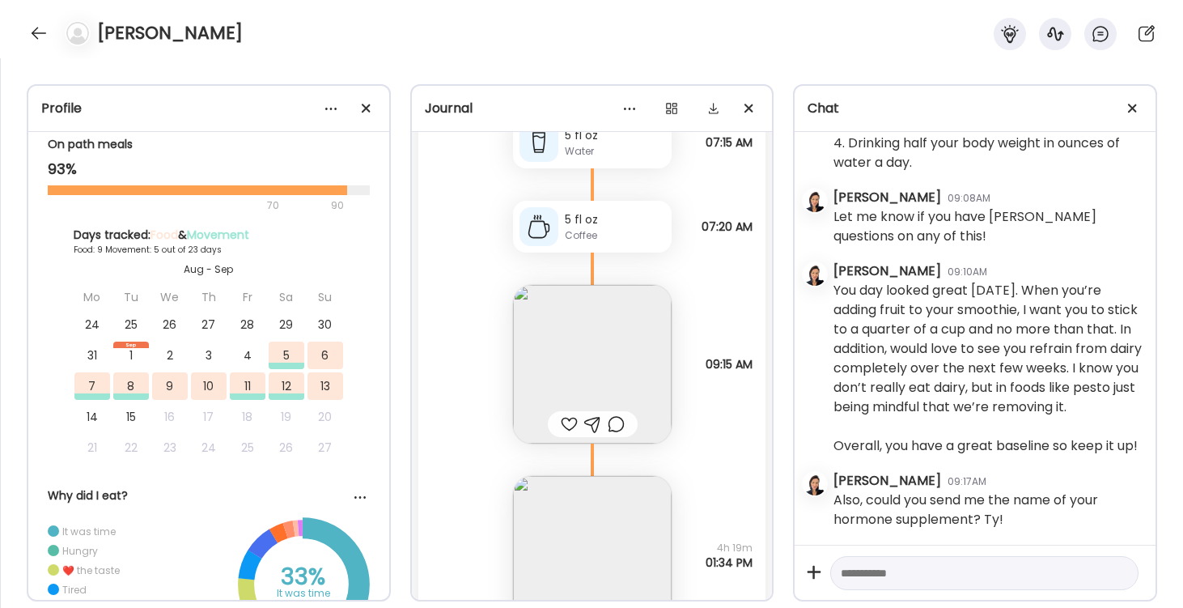
scroll to position [14801, 0]
